Goal: Transaction & Acquisition: Obtain resource

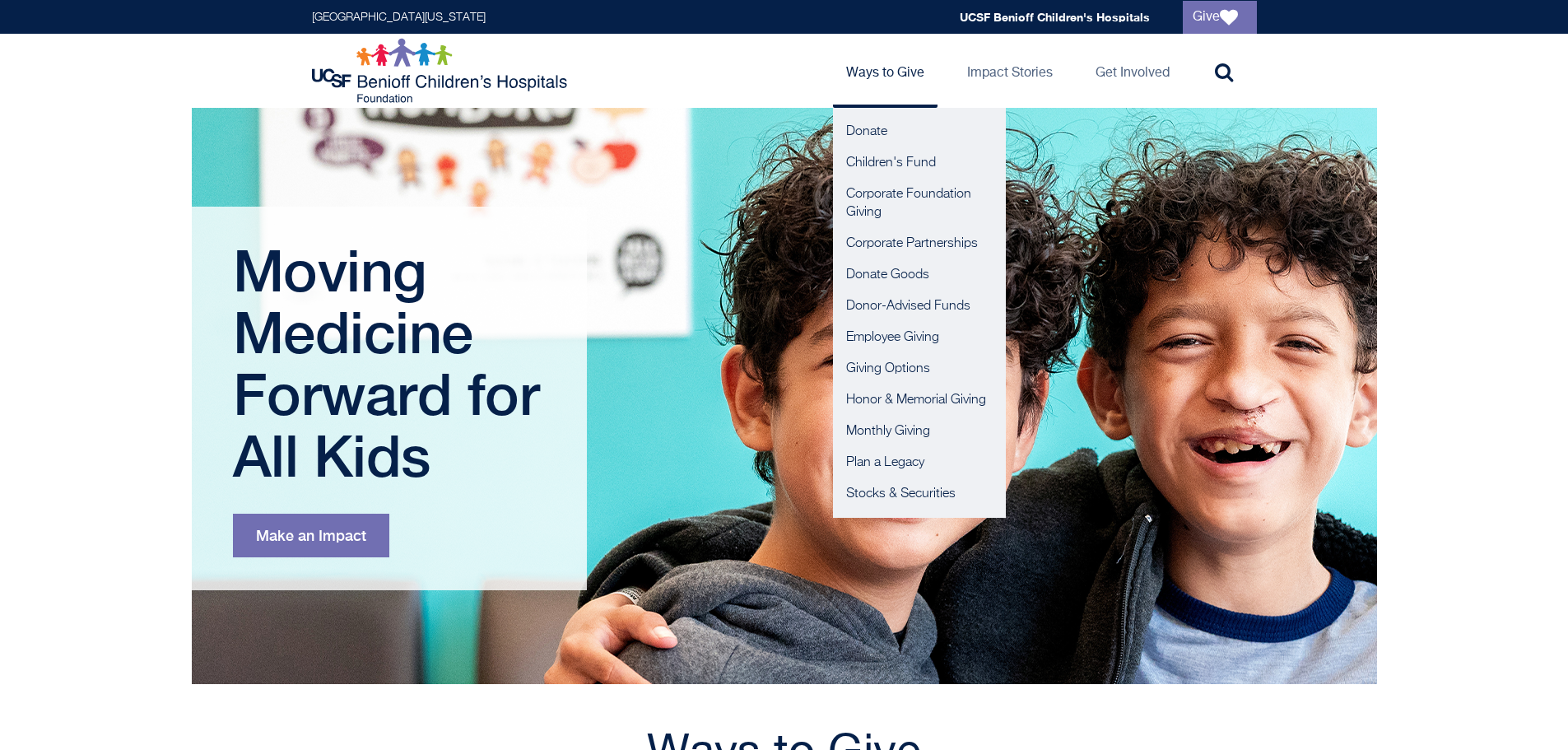
click at [876, 74] on link "Ways to Give" at bounding box center [885, 70] width 104 height 74
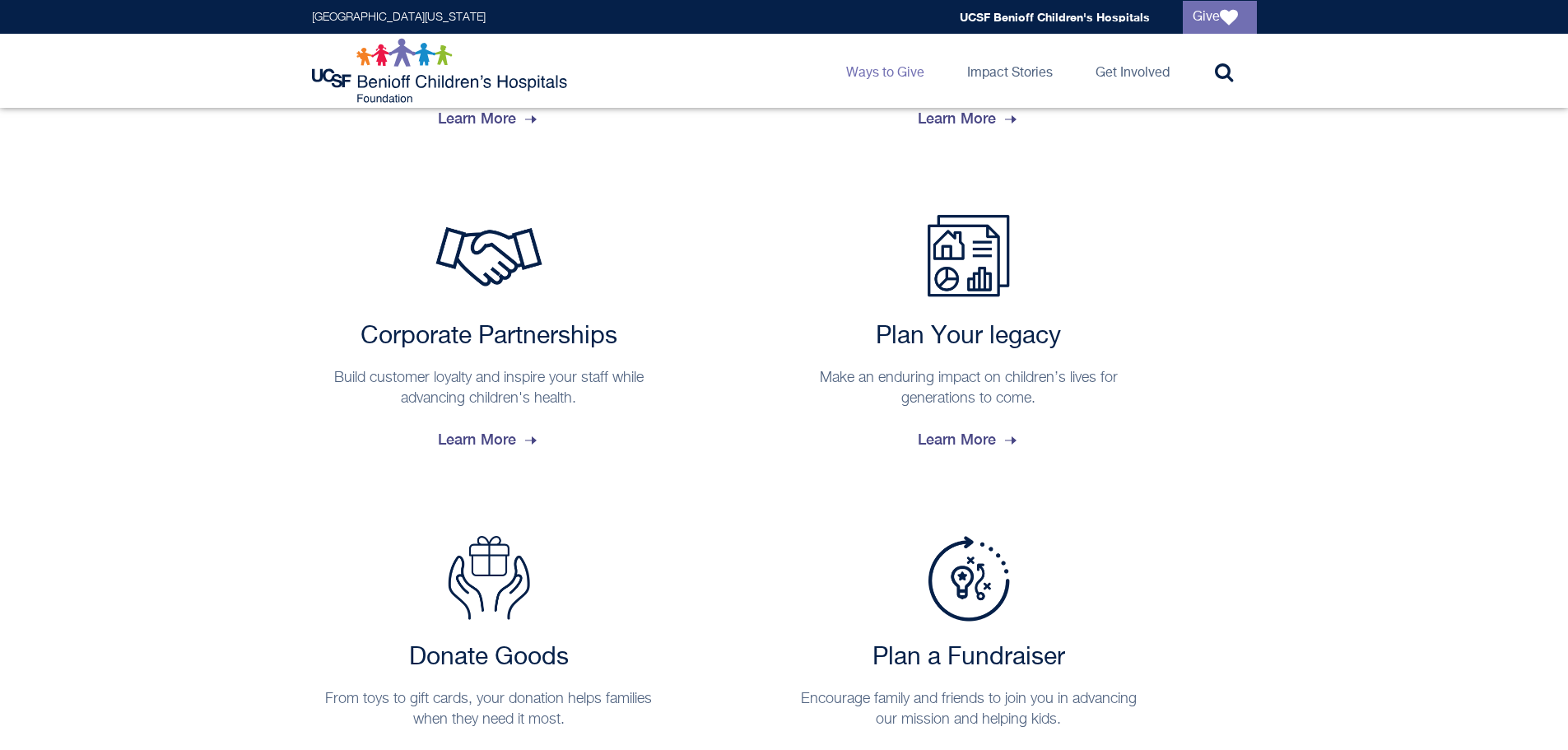
scroll to position [1392, 0]
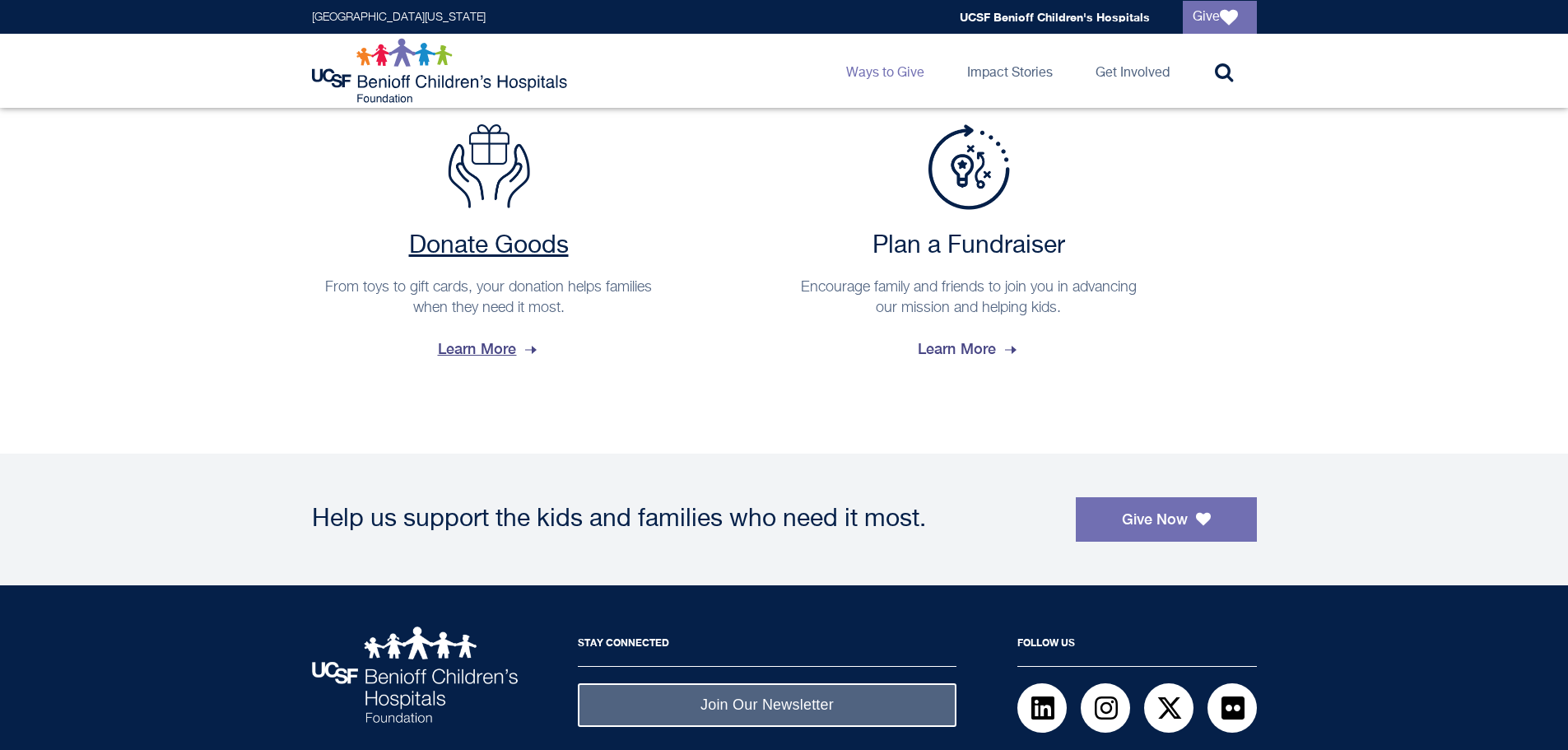
click at [486, 351] on span "Learn More" at bounding box center [488, 350] width 103 height 45
